Goal: Task Accomplishment & Management: Use online tool/utility

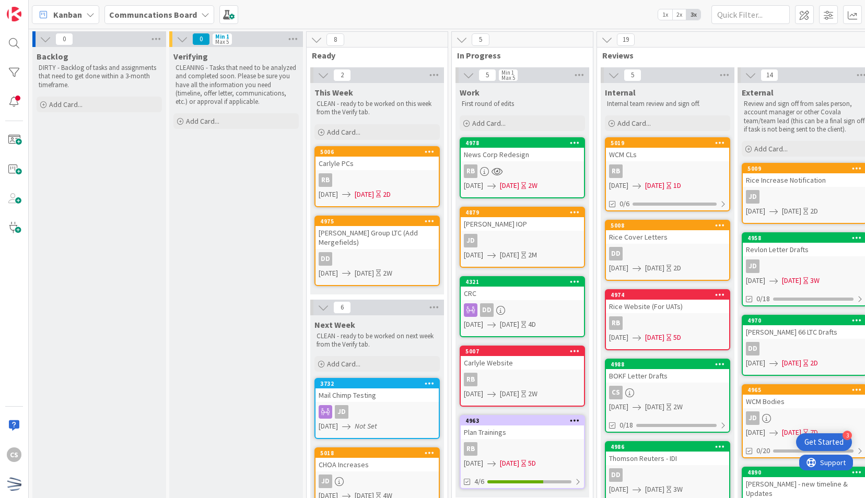
click at [530, 165] on div "RB" at bounding box center [522, 172] width 123 height 14
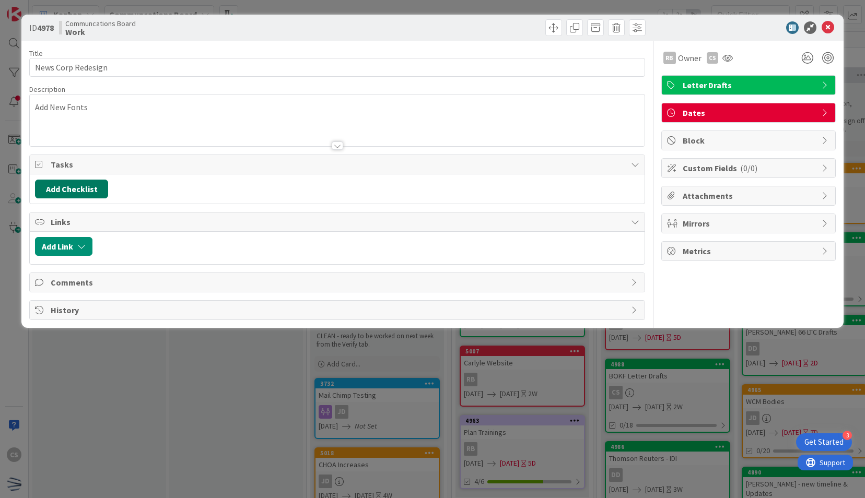
click at [89, 186] on button "Add Checklist" at bounding box center [71, 189] width 73 height 19
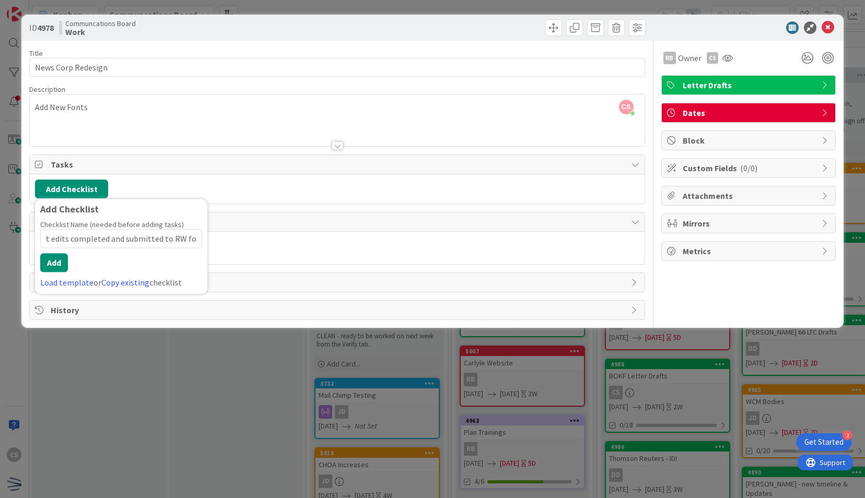
scroll to position [0, 21]
type input "Draft edits completed and submitted to RW for review"
click at [53, 258] on button "Add" at bounding box center [54, 262] width 28 height 19
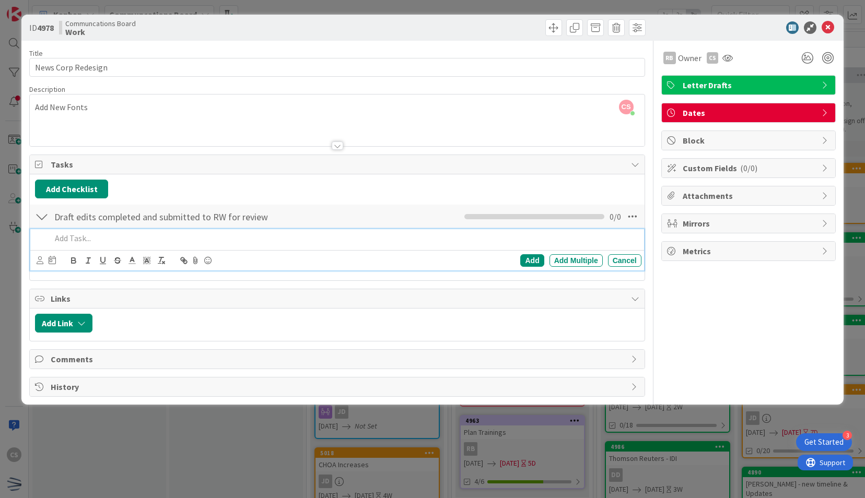
click at [755, 114] on span "Dates" at bounding box center [750, 113] width 134 height 13
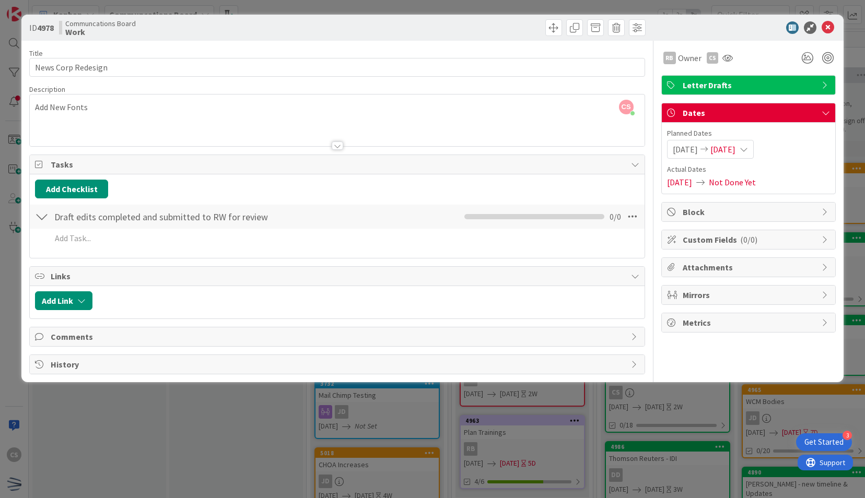
click at [755, 114] on span "Dates" at bounding box center [750, 113] width 134 height 13
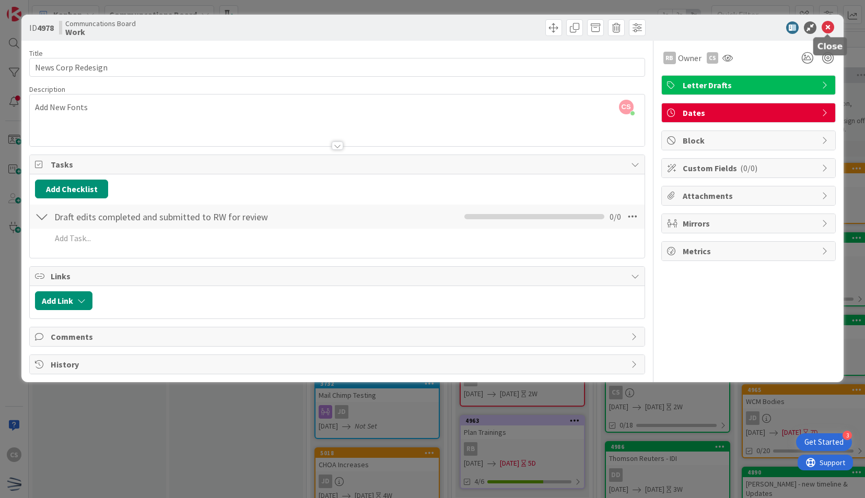
click at [822, 26] on icon at bounding box center [828, 27] width 13 height 13
